Goal: Find specific page/section: Find specific page/section

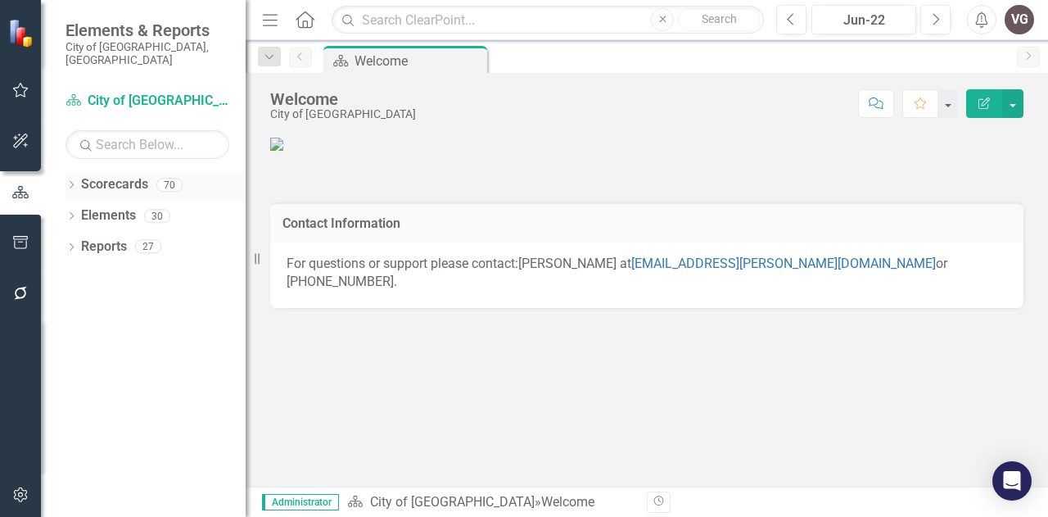
click at [71, 182] on icon "Dropdown" at bounding box center [71, 186] width 11 height 9
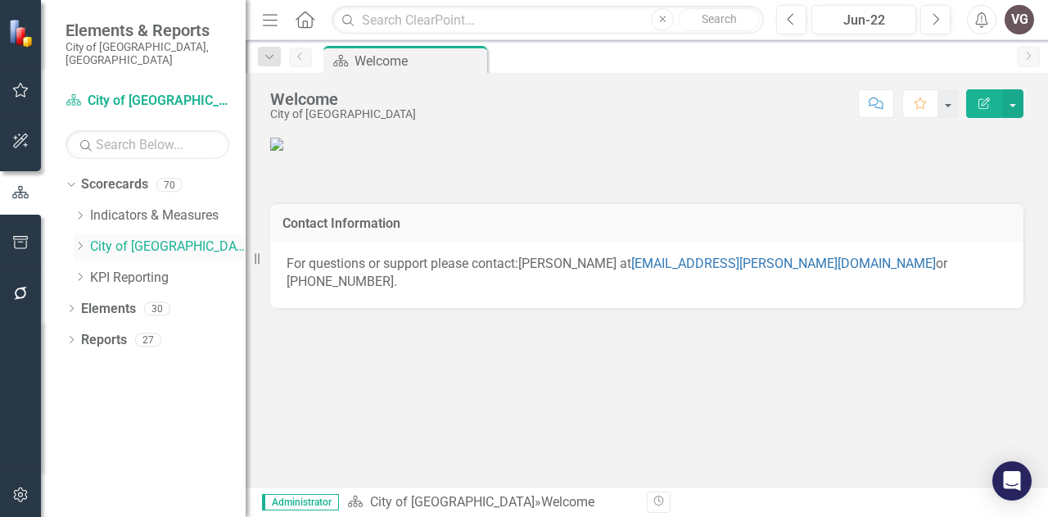
click at [78, 241] on icon "Dropdown" at bounding box center [80, 246] width 12 height 10
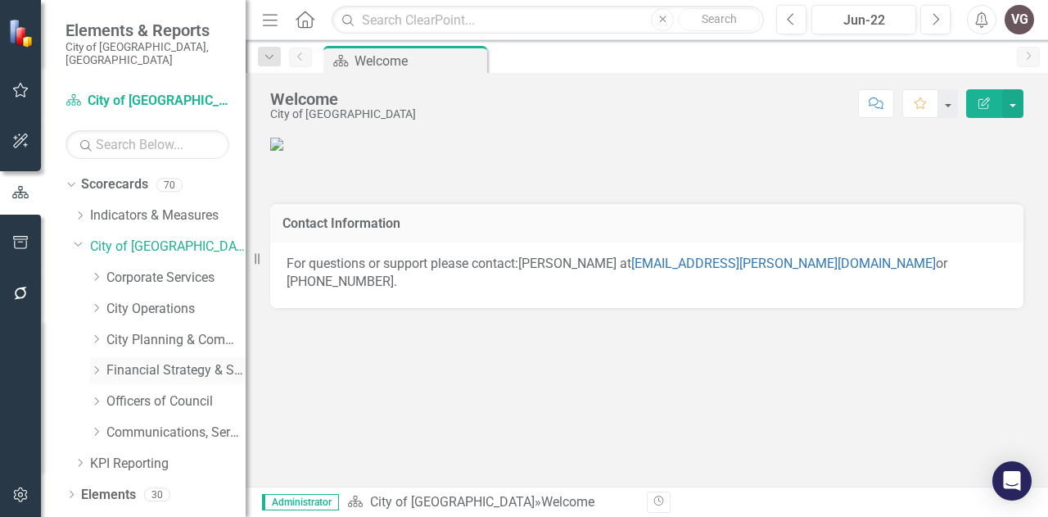
click at [92, 365] on icon "Dropdown" at bounding box center [96, 370] width 12 height 10
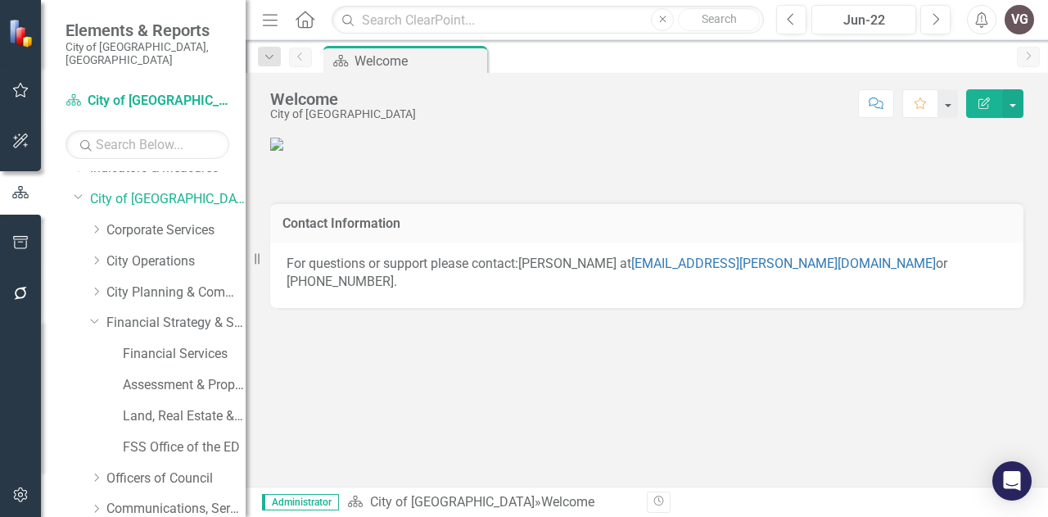
scroll to position [82, 0]
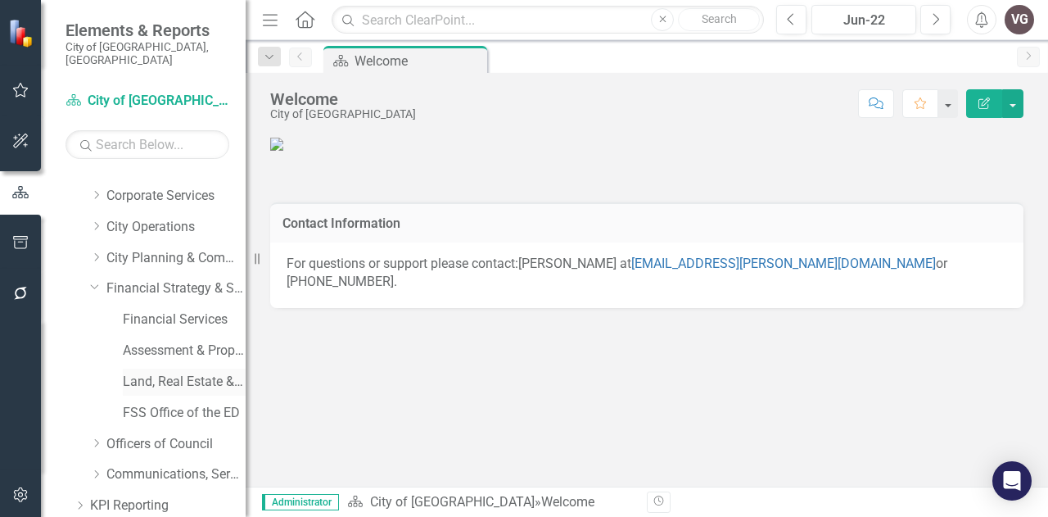
click at [129, 373] on link "Land, Real Estate & Economic Development" at bounding box center [184, 382] width 123 height 19
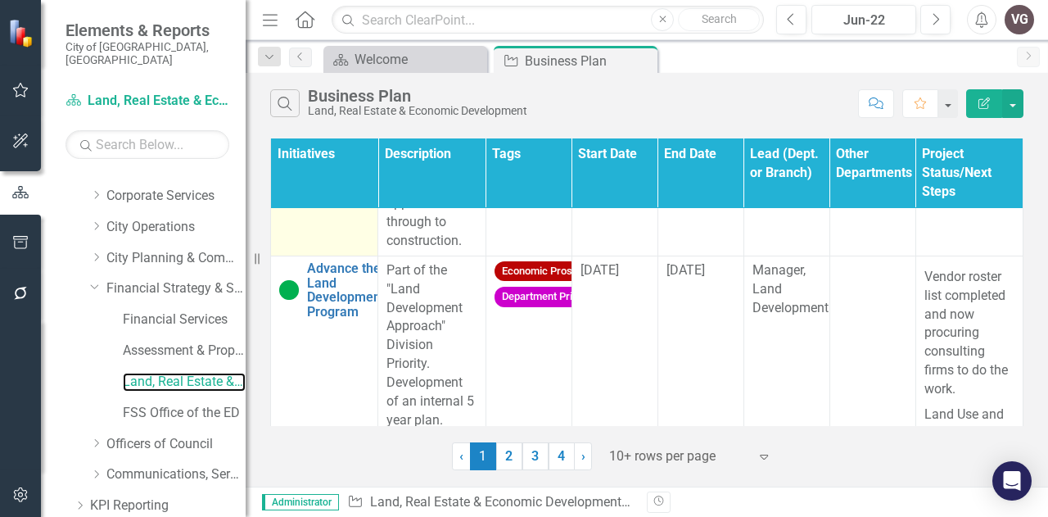
scroll to position [1147, 0]
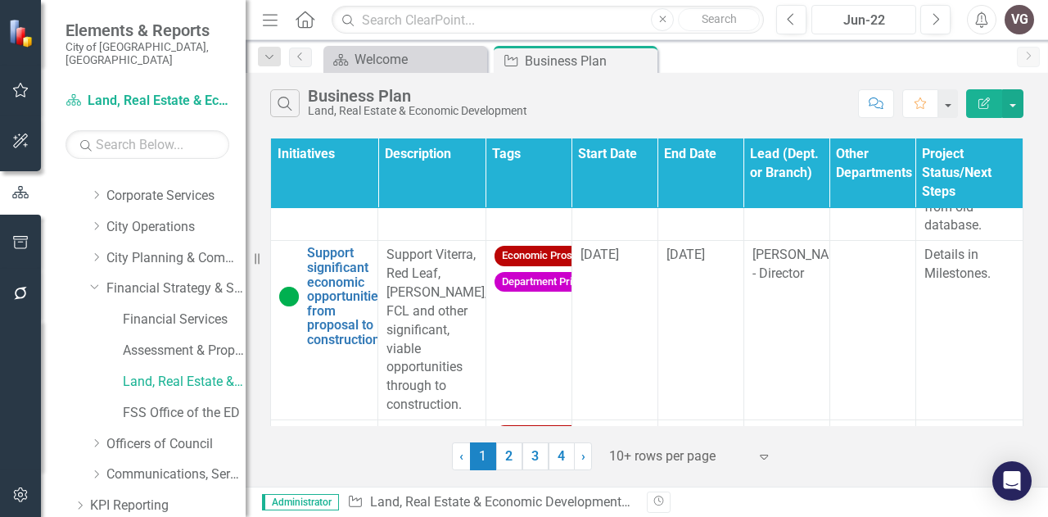
click at [898, 24] on div "Jun-22" at bounding box center [863, 21] width 93 height 20
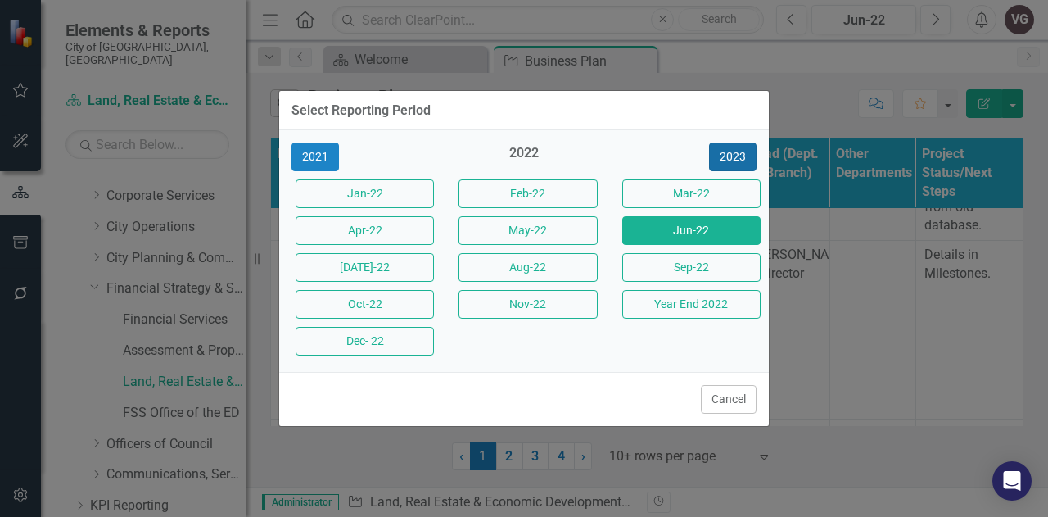
click at [727, 153] on button "2023" at bounding box center [733, 157] width 48 height 29
click at [729, 152] on button "2024" at bounding box center [733, 157] width 48 height 29
click at [729, 152] on button "2025" at bounding box center [733, 157] width 48 height 29
click at [677, 230] on button "Jun-25" at bounding box center [691, 230] width 138 height 29
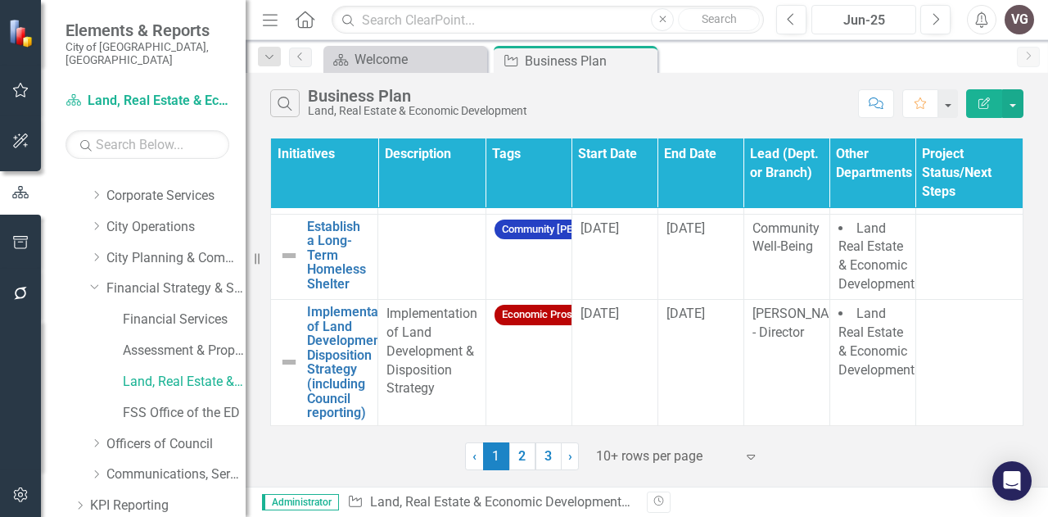
scroll to position [1297, 0]
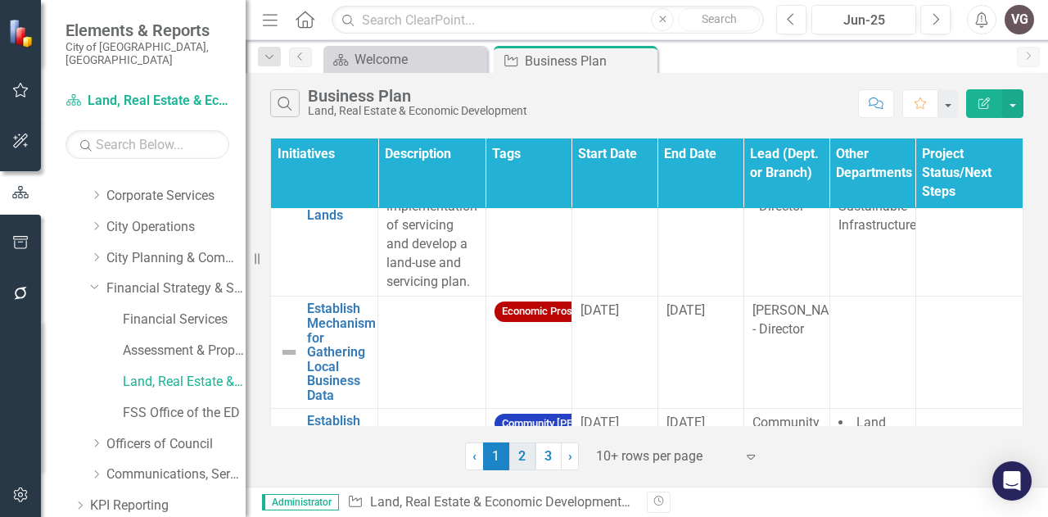
click at [523, 459] on link "2" at bounding box center [522, 456] width 26 height 28
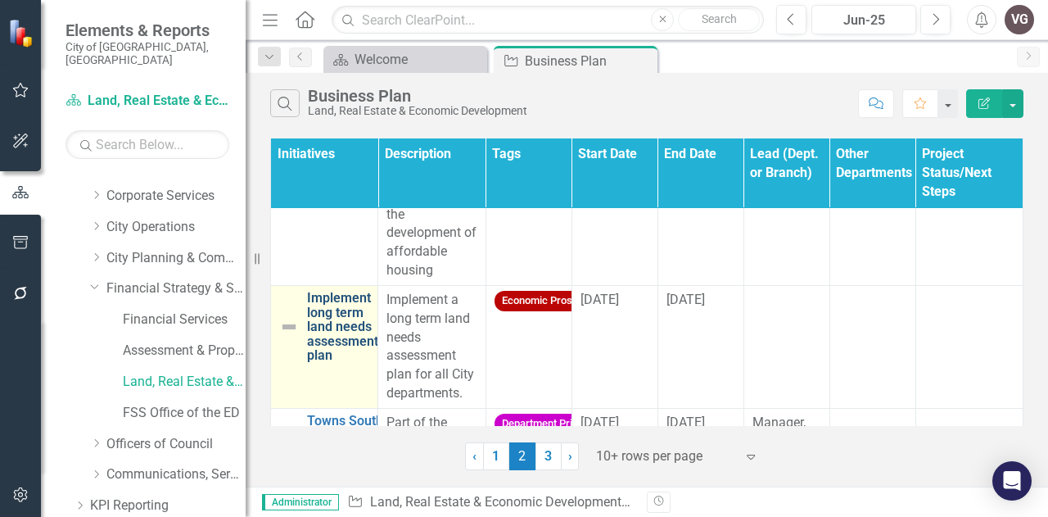
scroll to position [246, 0]
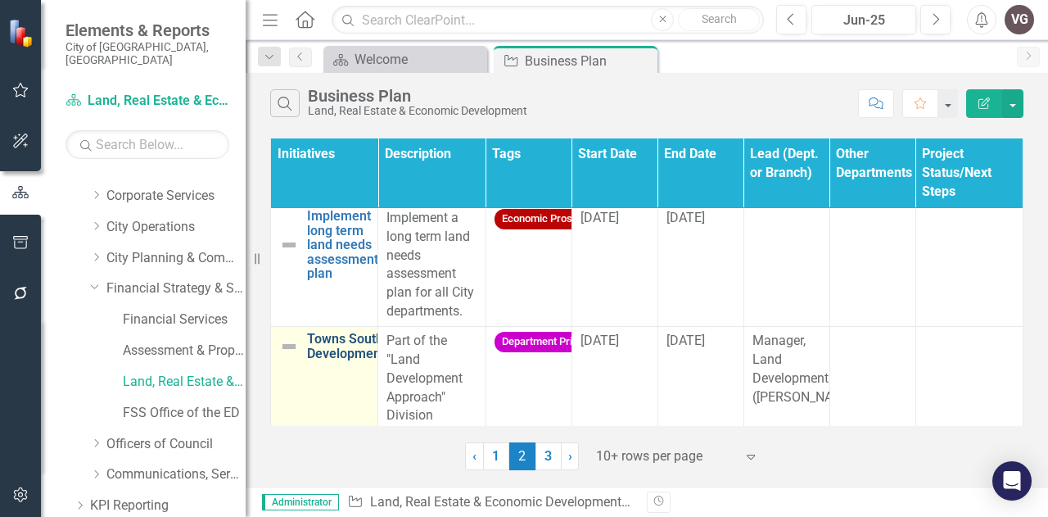
click at [349, 354] on link "Towns South Development" at bounding box center [346, 346] width 78 height 29
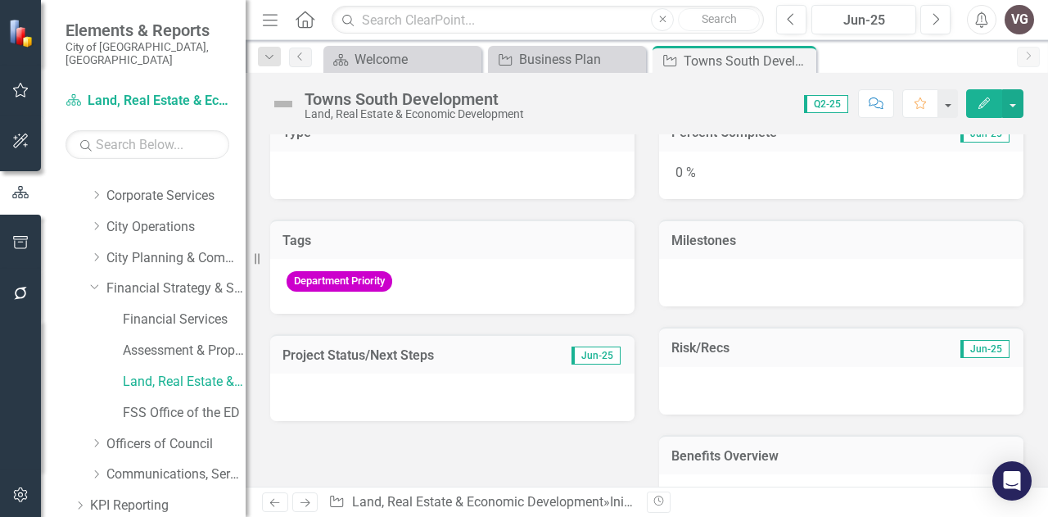
scroll to position [170, 0]
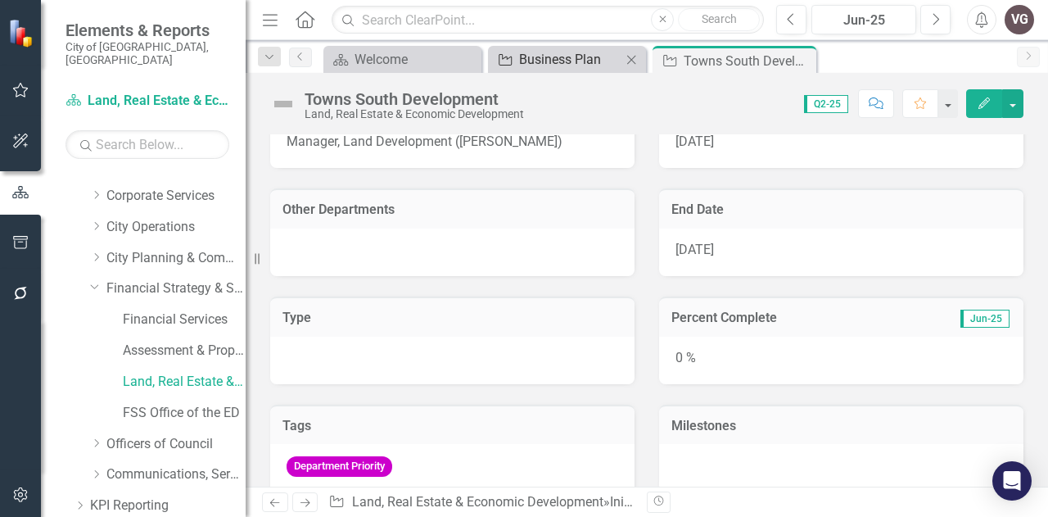
click at [575, 55] on div "Business Plan" at bounding box center [570, 59] width 102 height 20
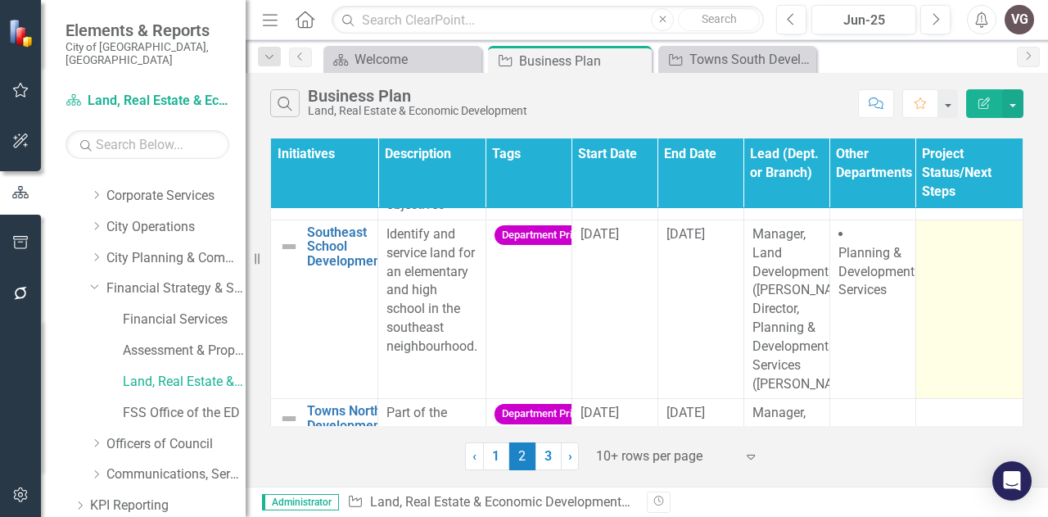
scroll to position [819, 0]
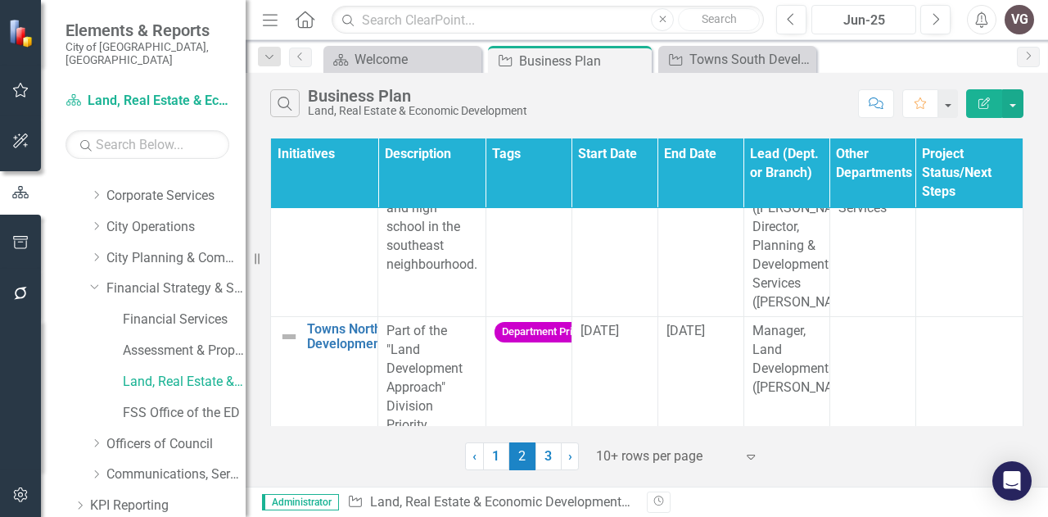
click at [873, 22] on div "Jun-25" at bounding box center [863, 21] width 93 height 20
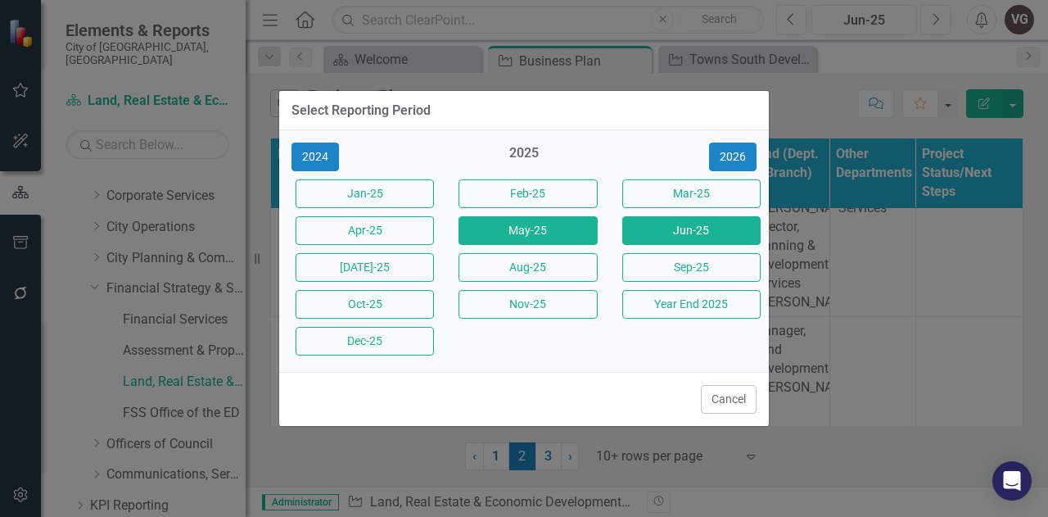
click at [531, 230] on button "May-25" at bounding box center [528, 230] width 138 height 29
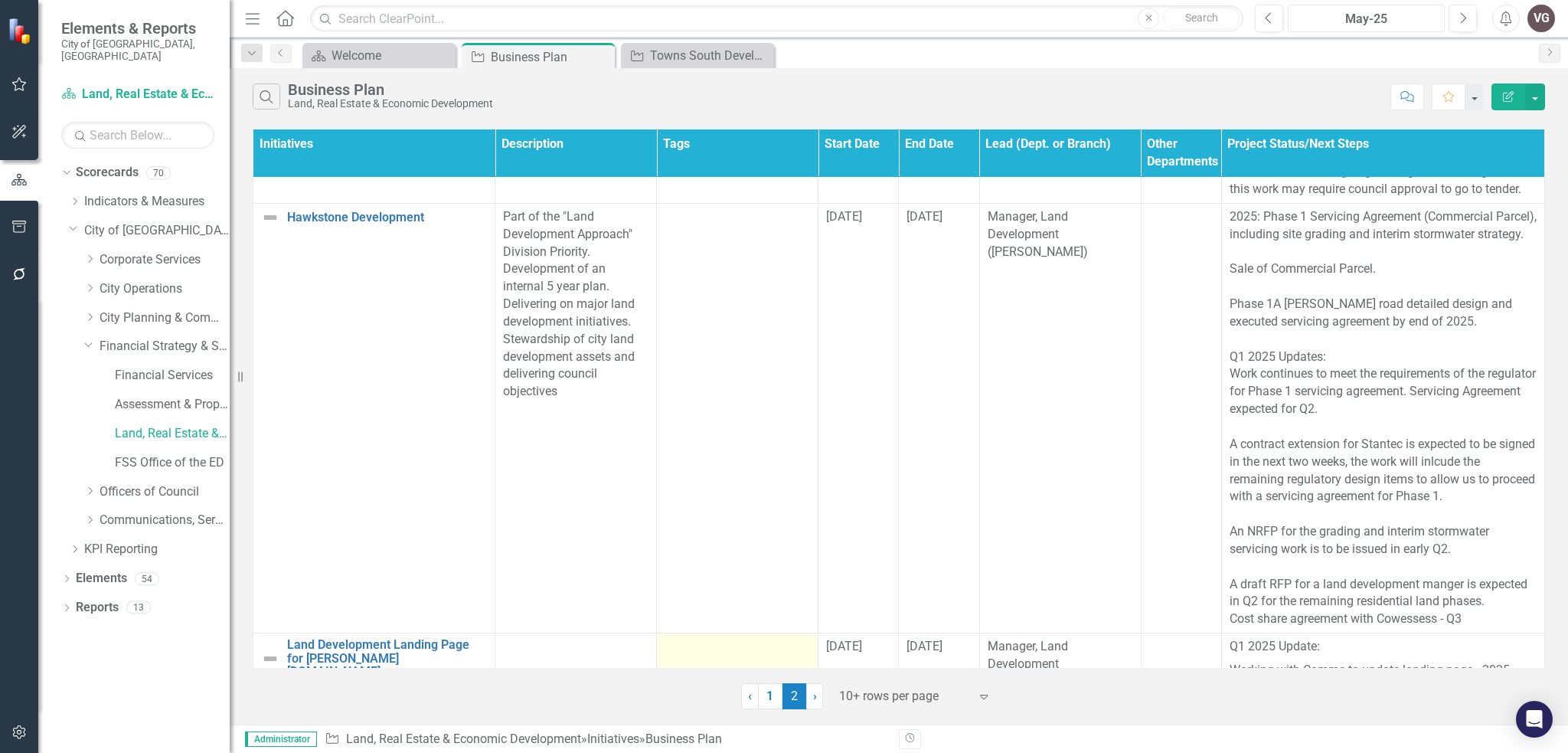
scroll to position [1663, 0]
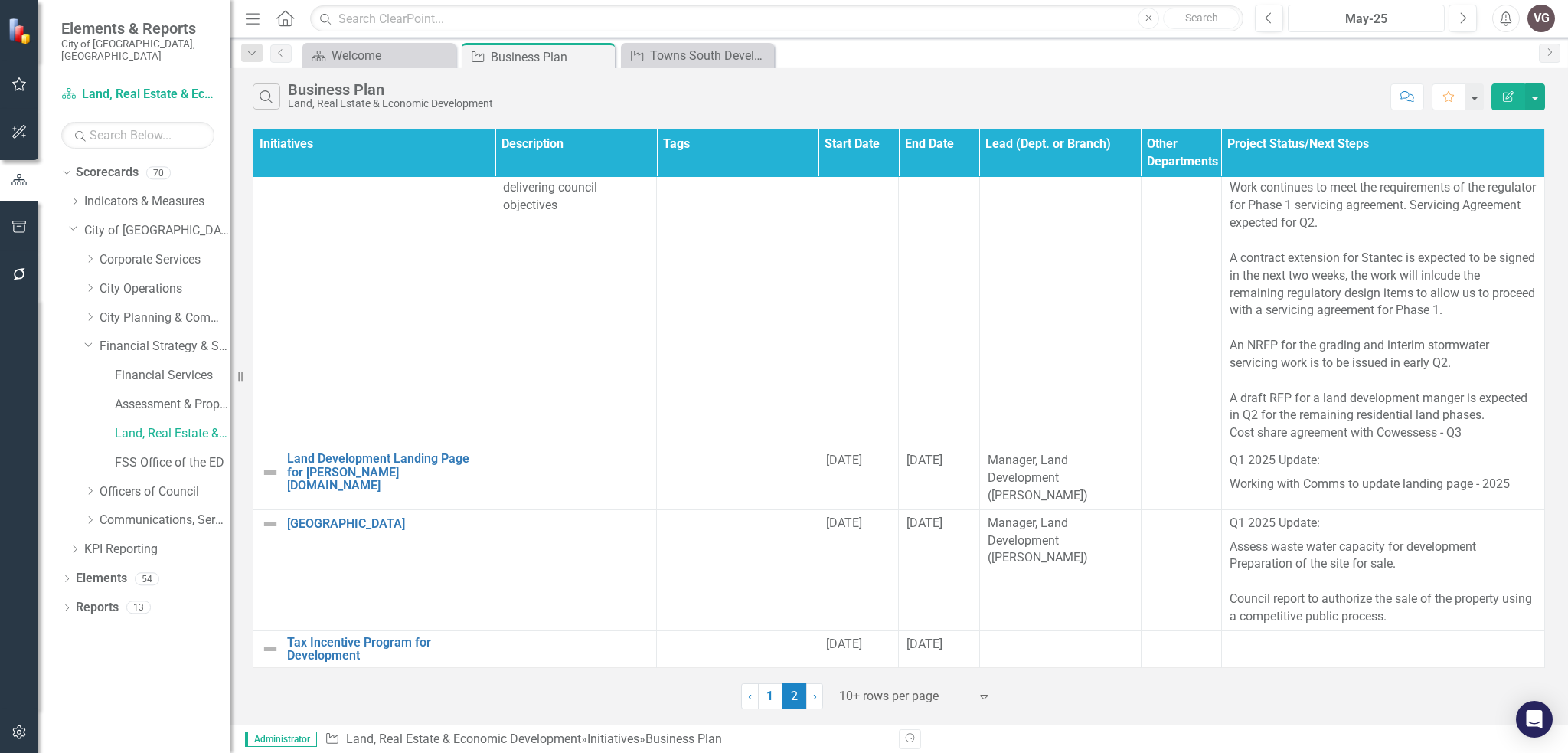
click at [979, 11] on div "May-25" at bounding box center [1366, 20] width 146 height 19
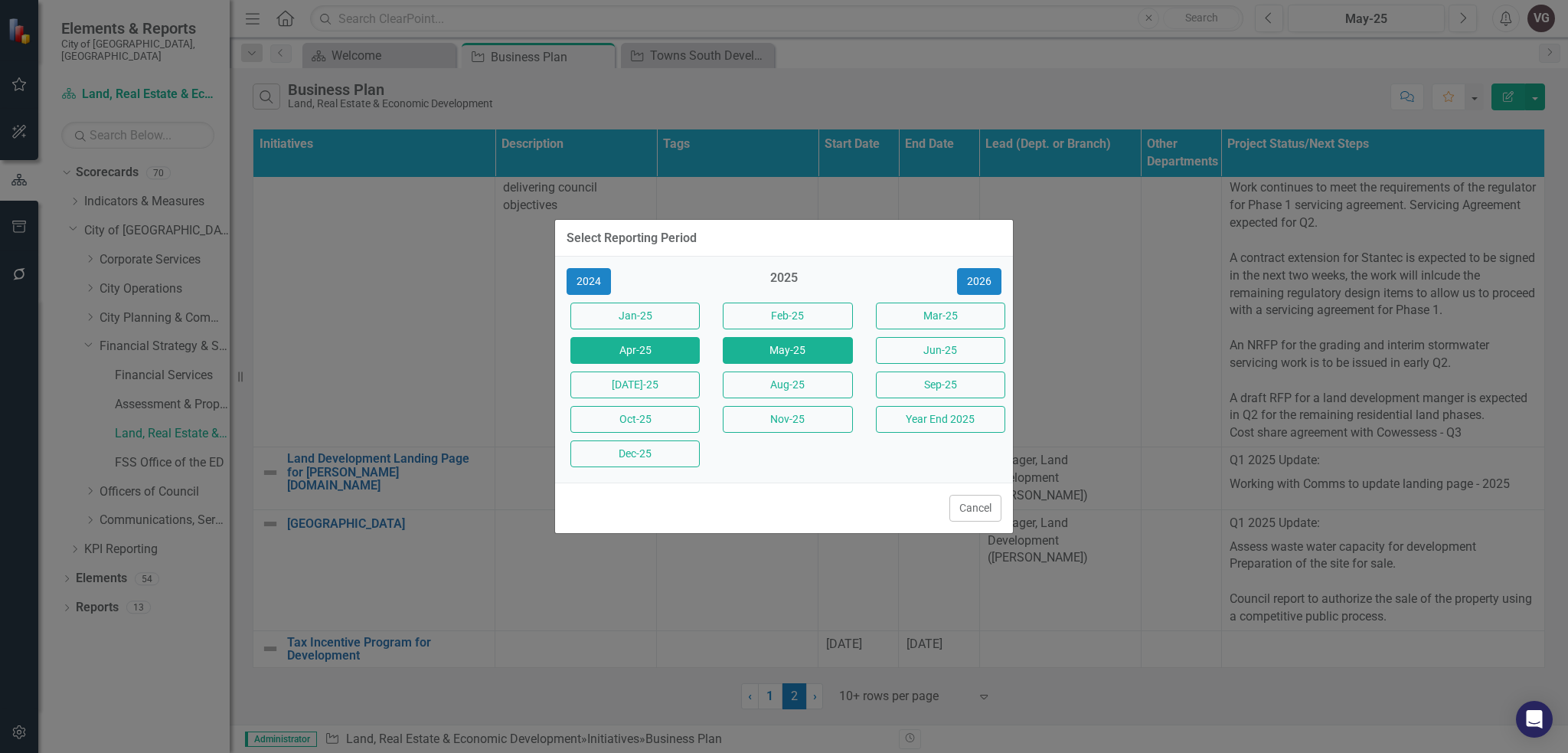
click at [657, 356] on button "Apr-25" at bounding box center [635, 350] width 129 height 27
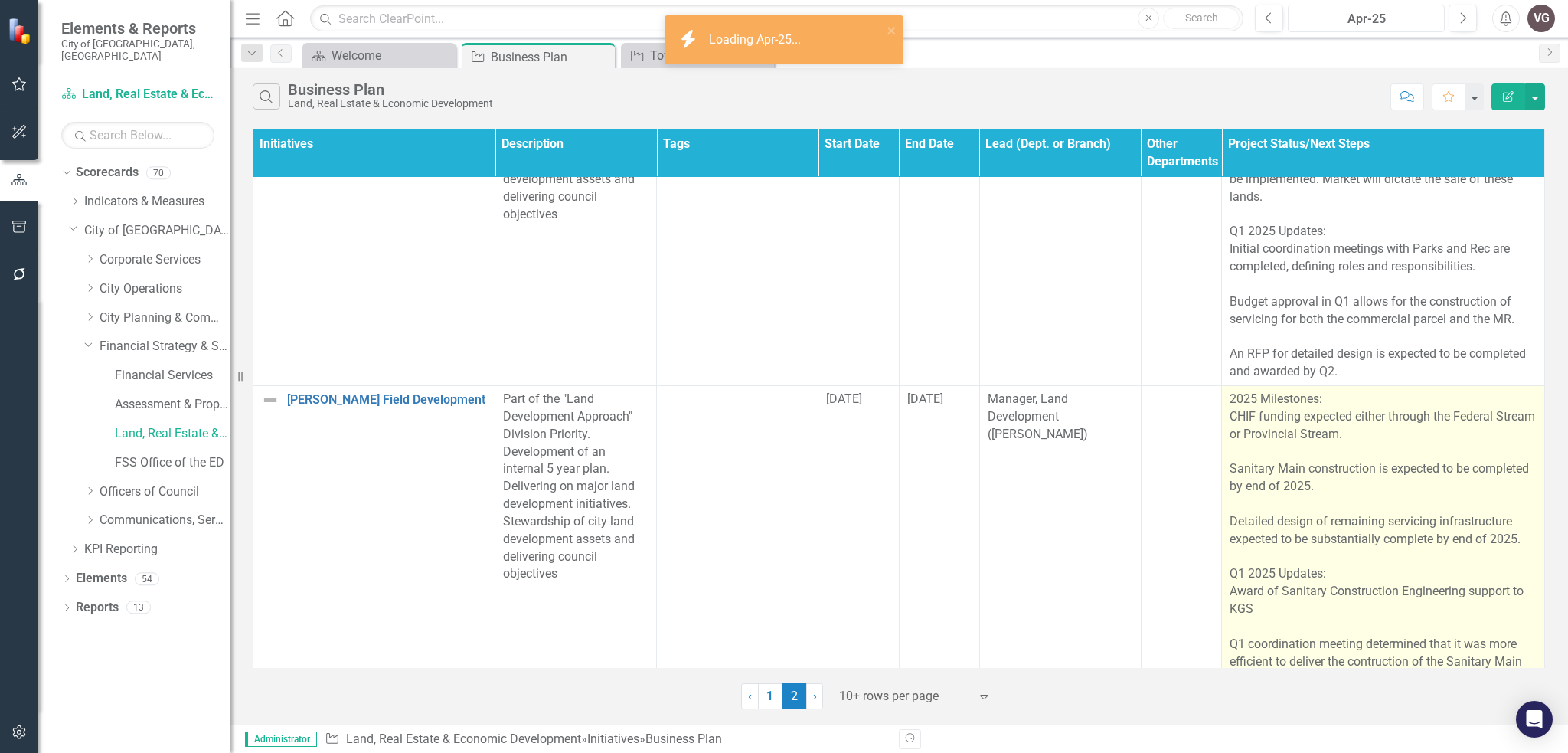
scroll to position [1225, 0]
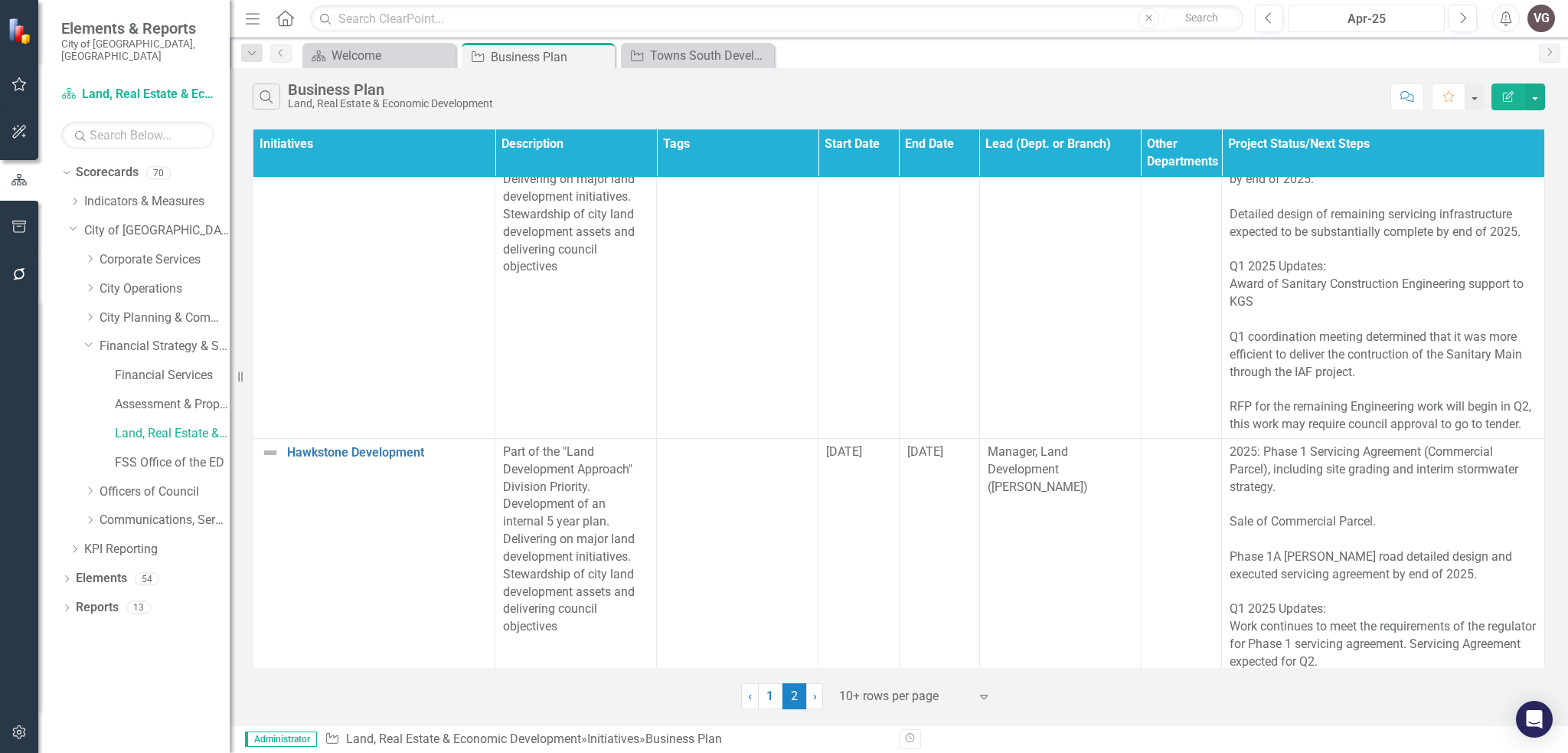
click at [979, 23] on div "Apr-25" at bounding box center [1366, 20] width 146 height 19
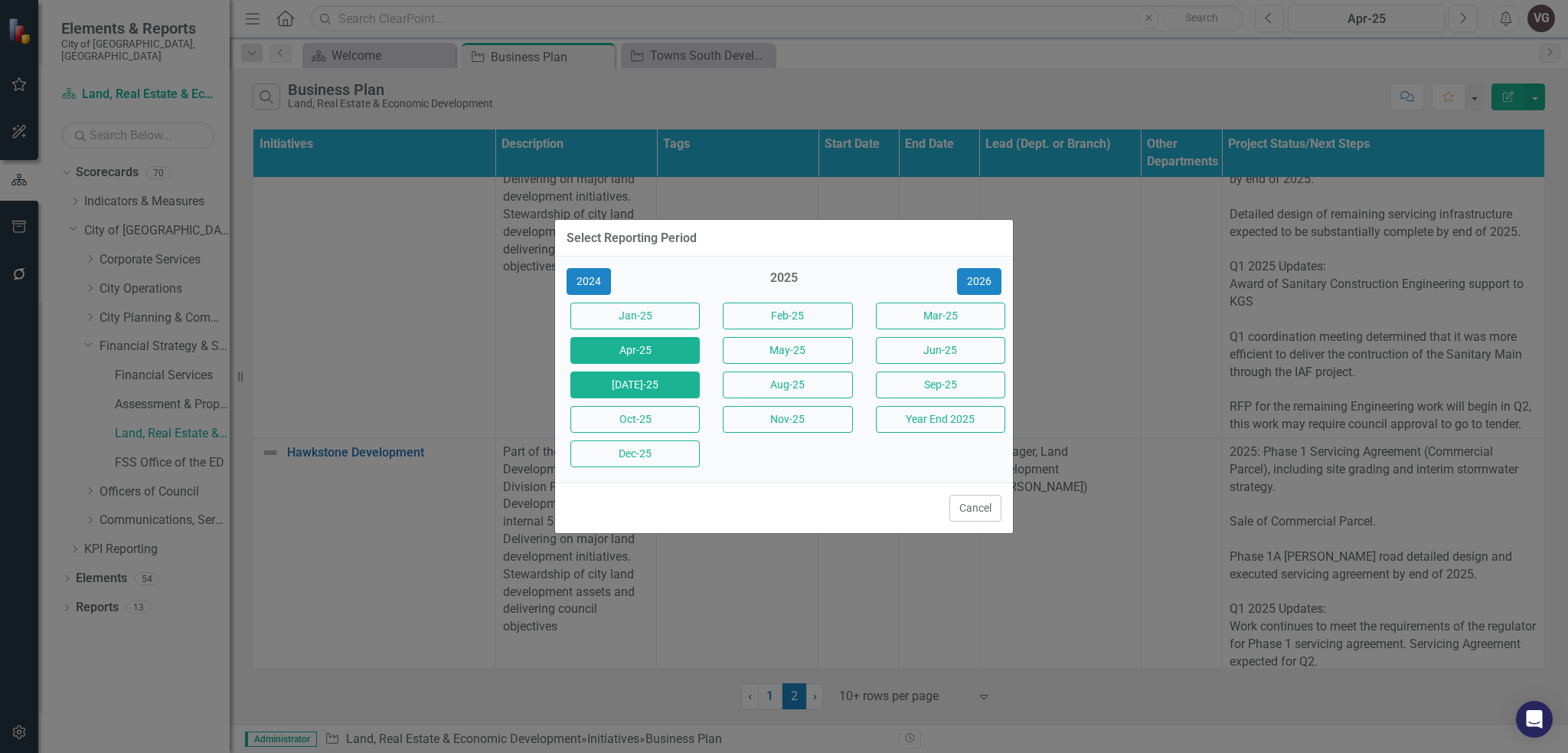
click at [625, 381] on button "[DATE]-25" at bounding box center [635, 384] width 129 height 27
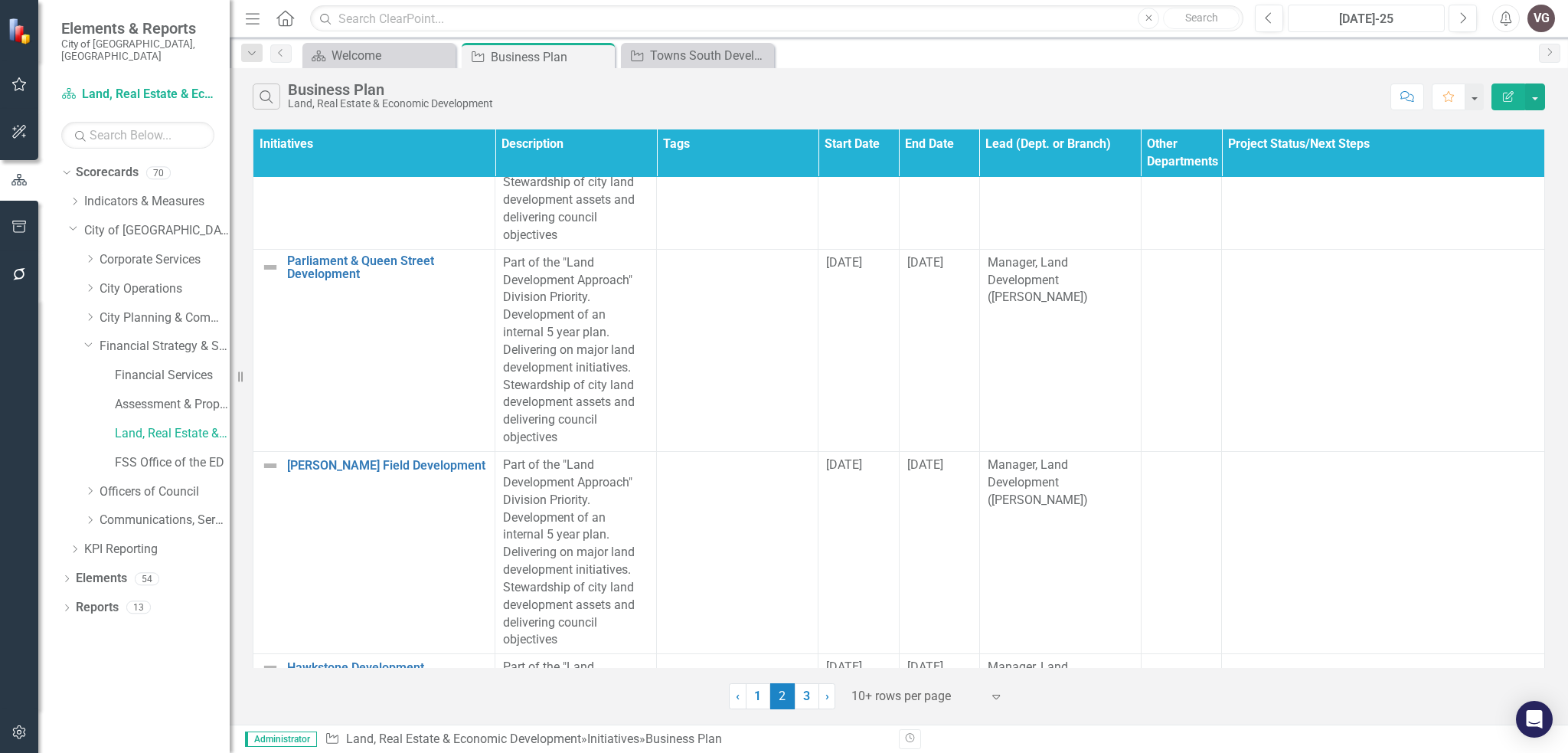
scroll to position [689, 0]
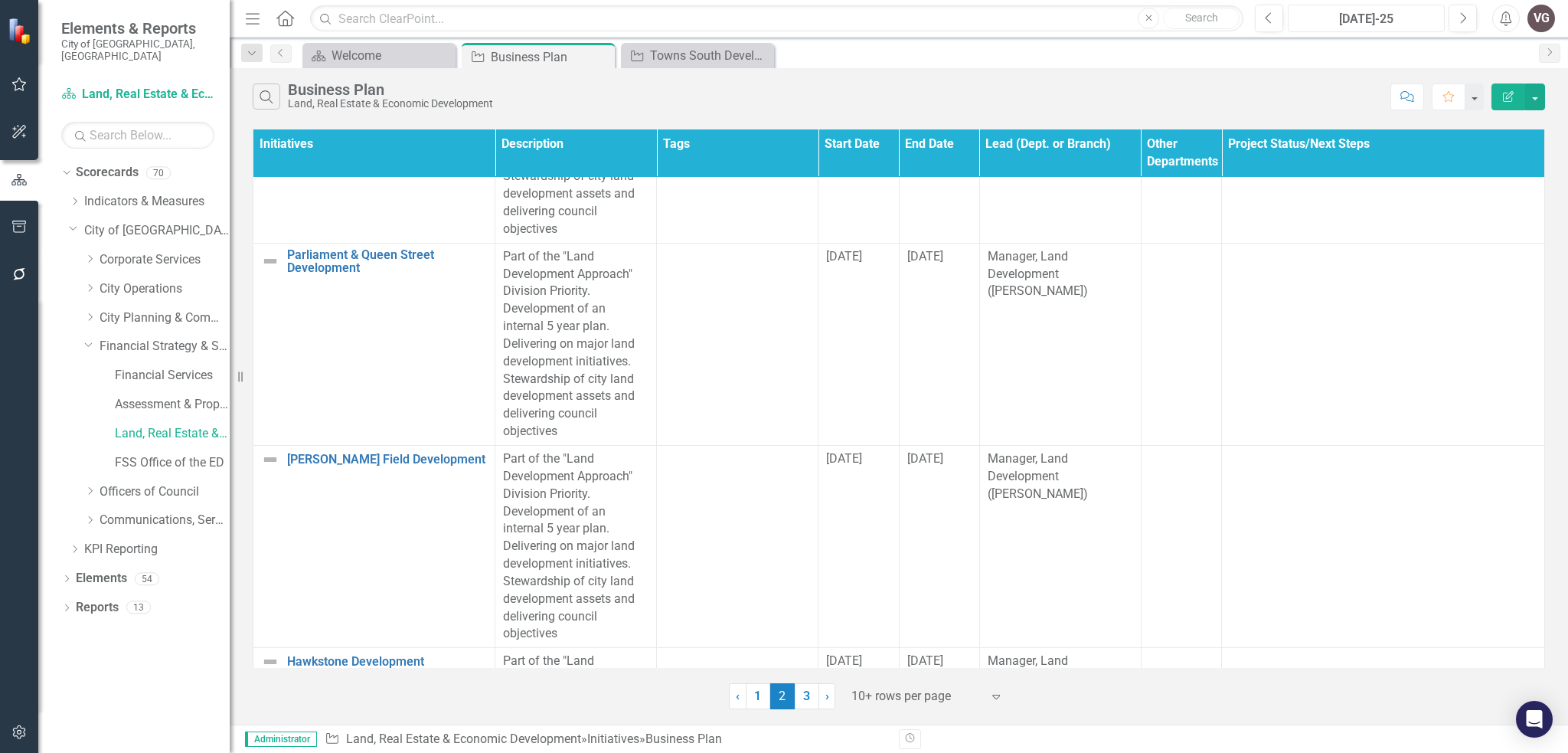
click at [979, 27] on div "[DATE]-25" at bounding box center [1366, 20] width 146 height 19
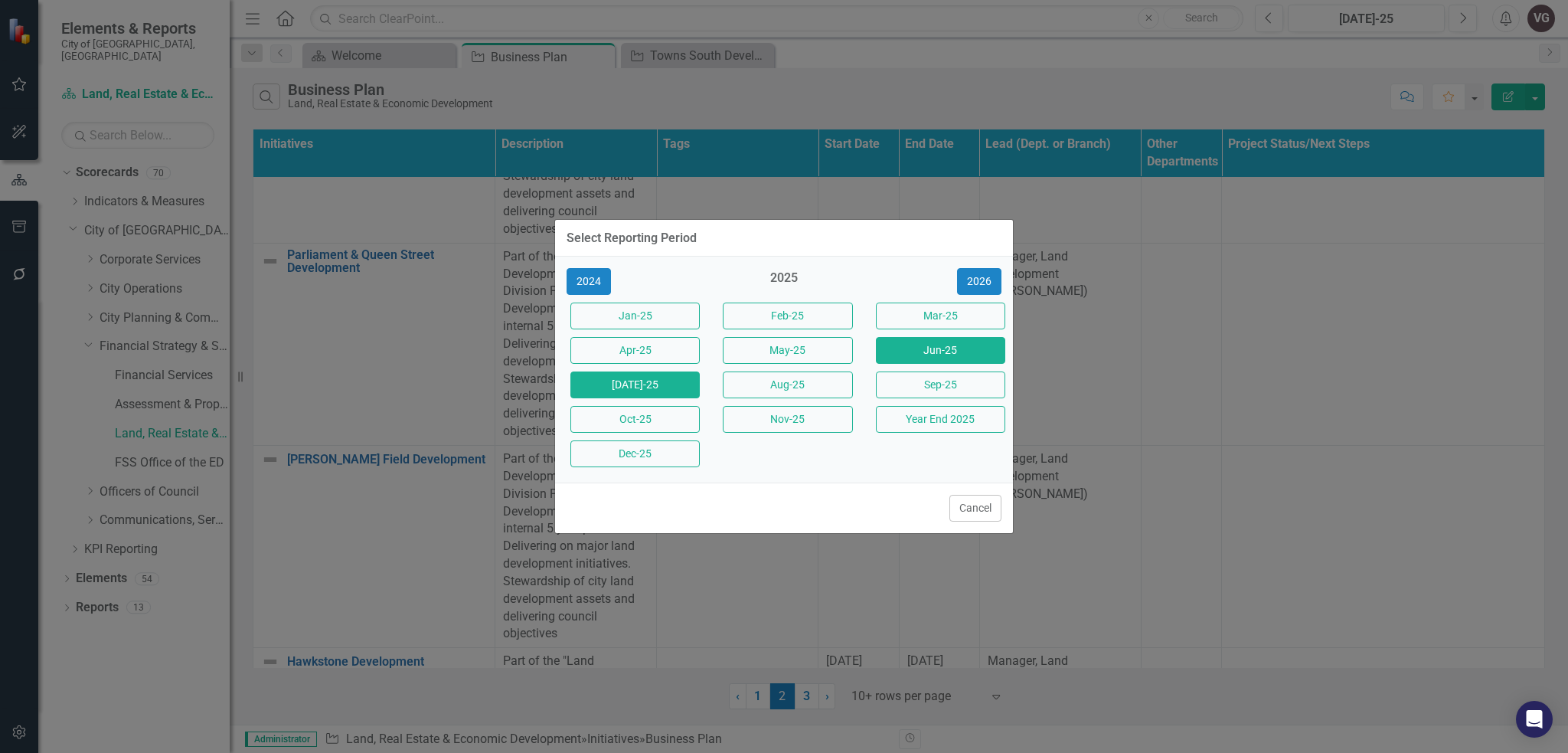
click at [928, 355] on button "Jun-25" at bounding box center [941, 350] width 129 height 27
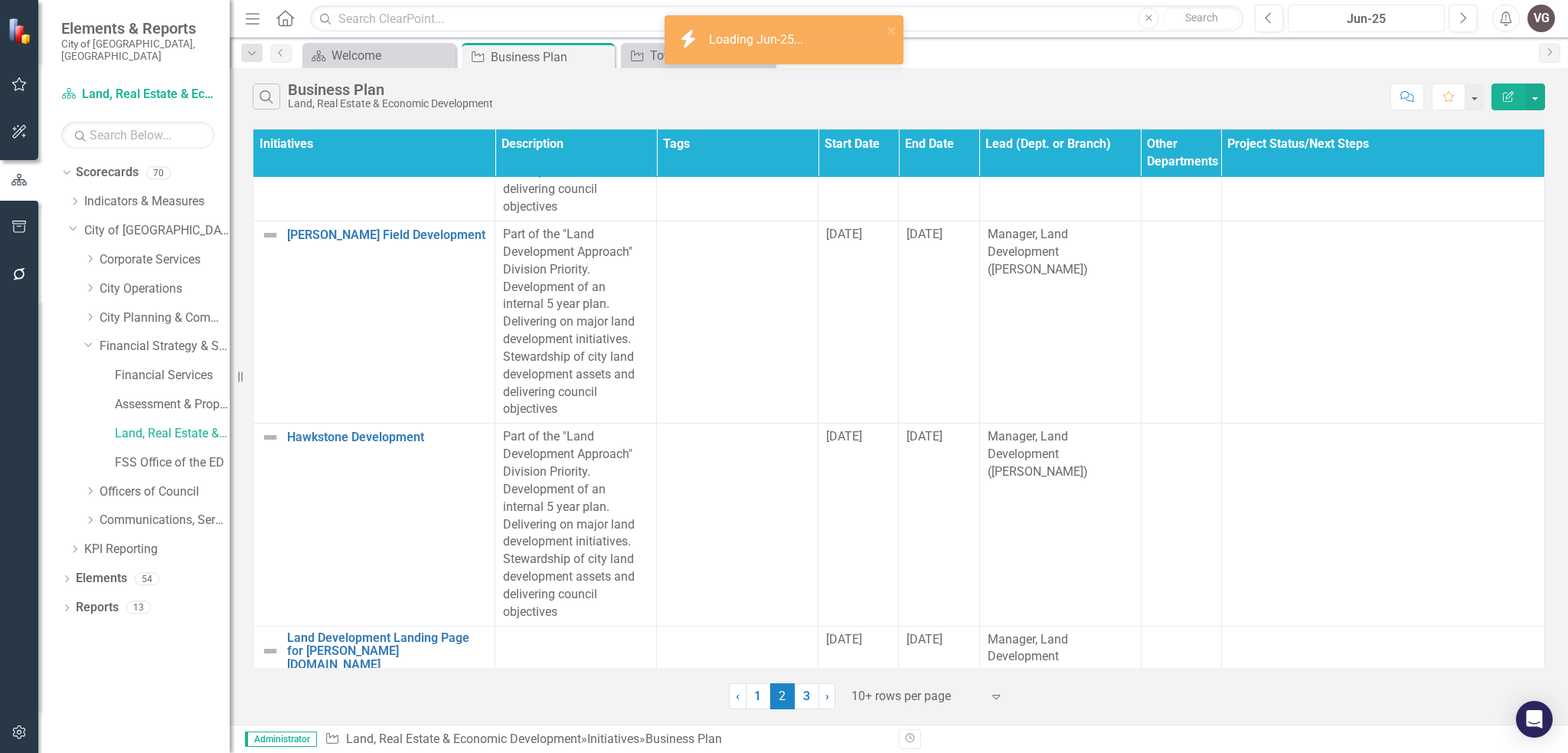
scroll to position [301, 0]
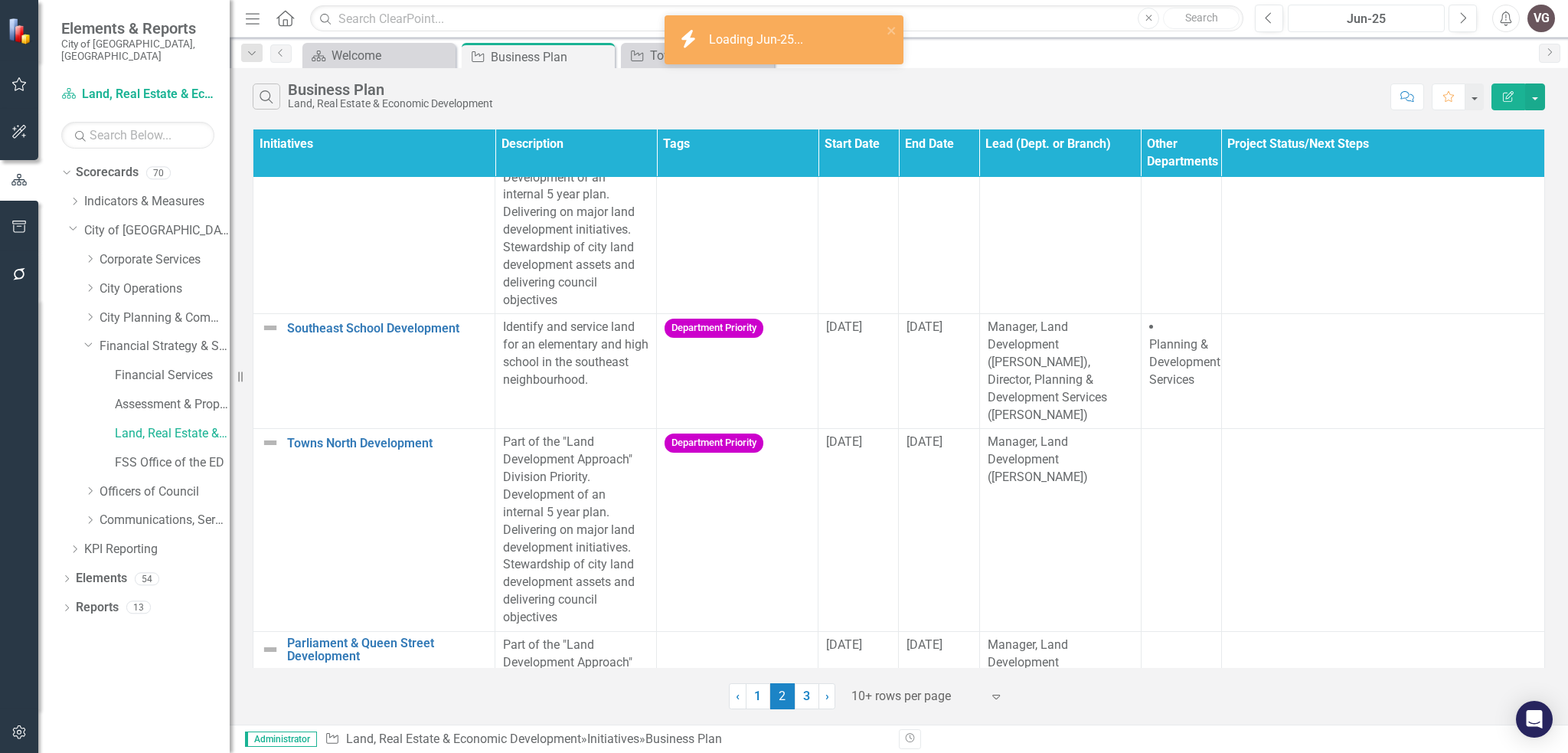
click at [979, 18] on div "Jun-25" at bounding box center [1366, 20] width 146 height 19
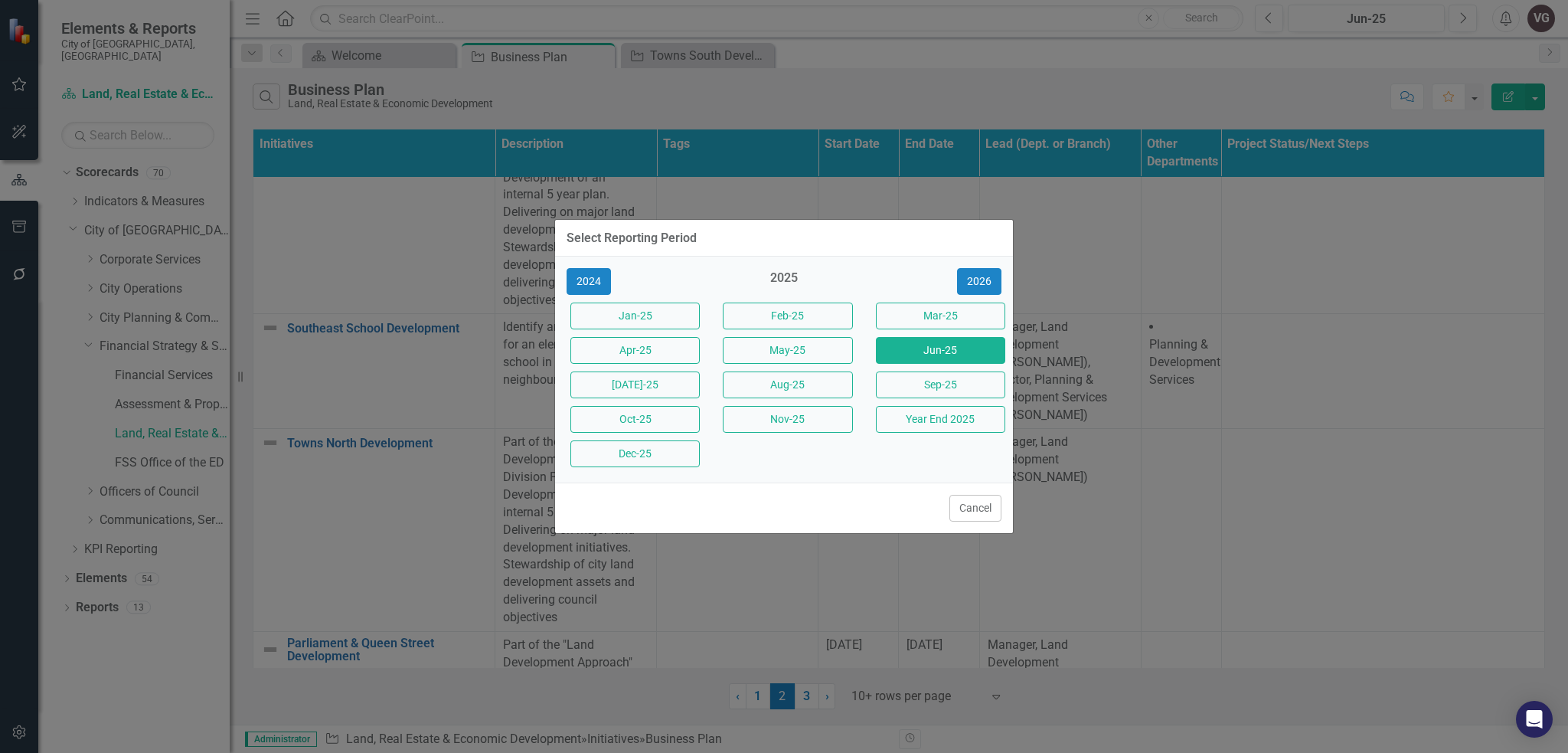
click at [782, 337] on div "May-25" at bounding box center [784, 350] width 152 height 35
click at [777, 345] on button "May-25" at bounding box center [787, 350] width 129 height 27
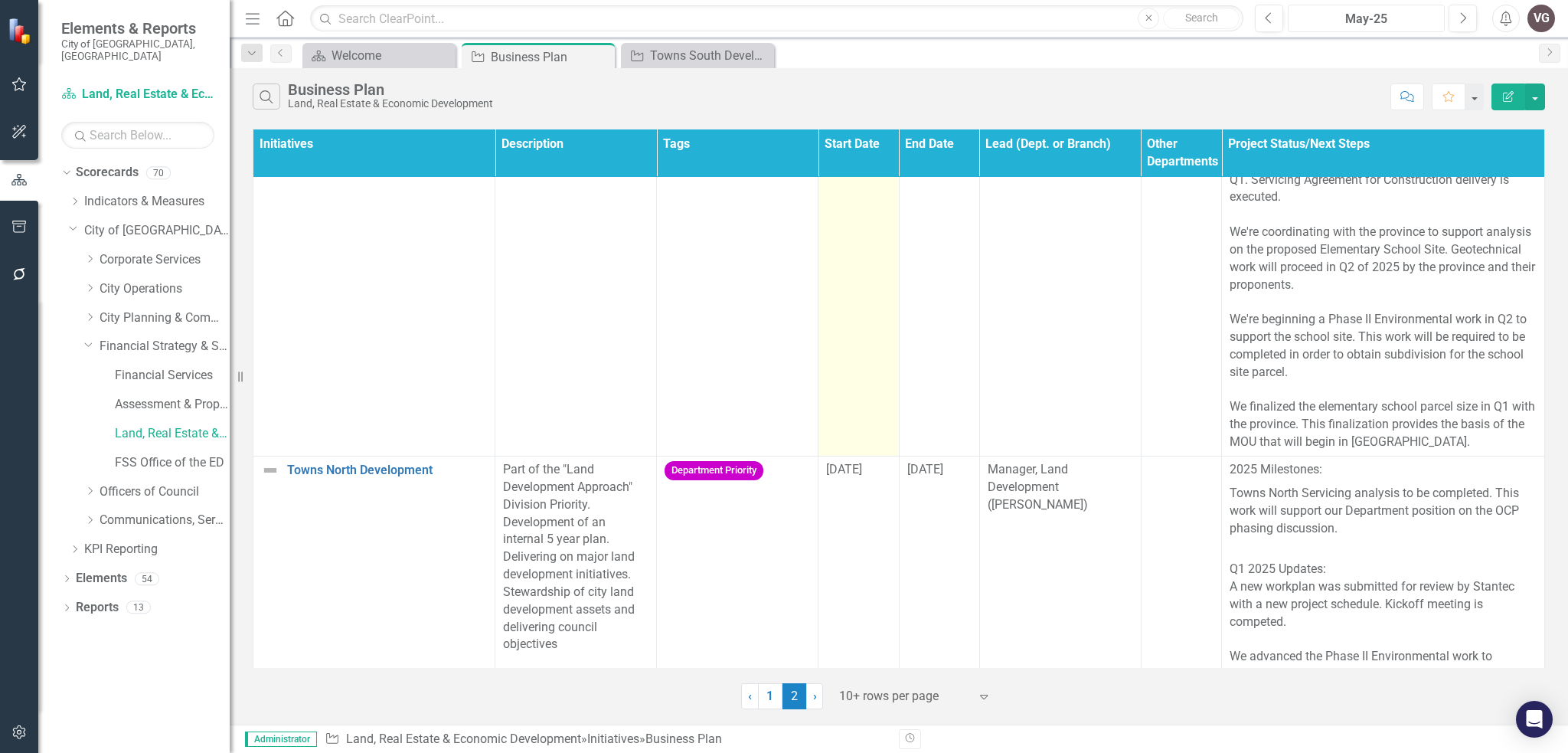
scroll to position [307, 0]
